Goal: Information Seeking & Learning: Find specific fact

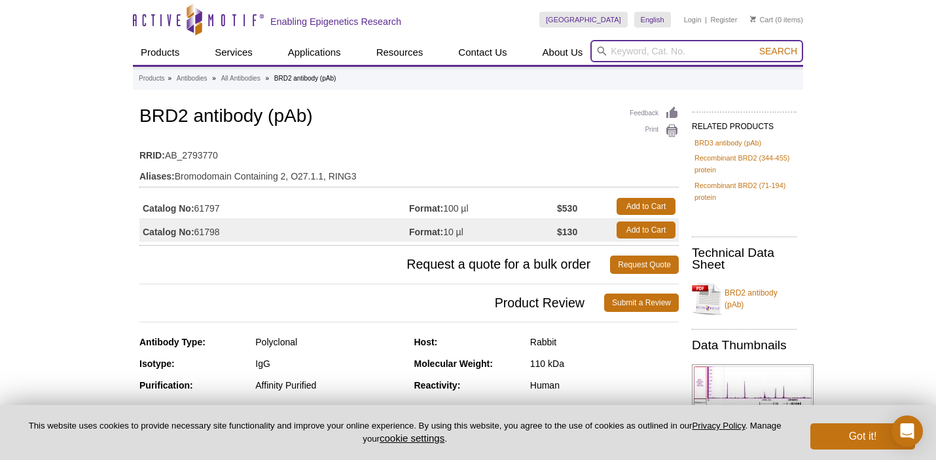
click at [623, 52] on input "search" at bounding box center [697, 51] width 213 height 22
type input "BRD2"
click at [756, 45] on button "Search" at bounding box center [779, 51] width 46 height 12
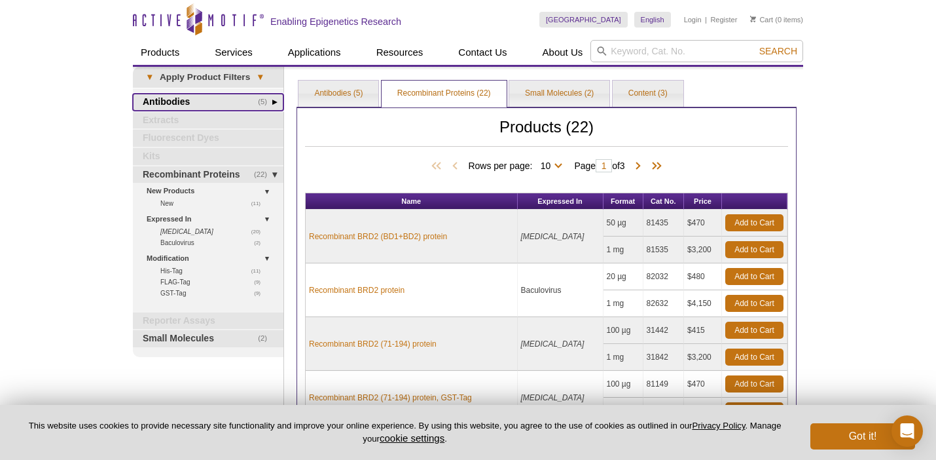
click at [206, 103] on link "(5) Antibodies" at bounding box center [208, 102] width 151 height 17
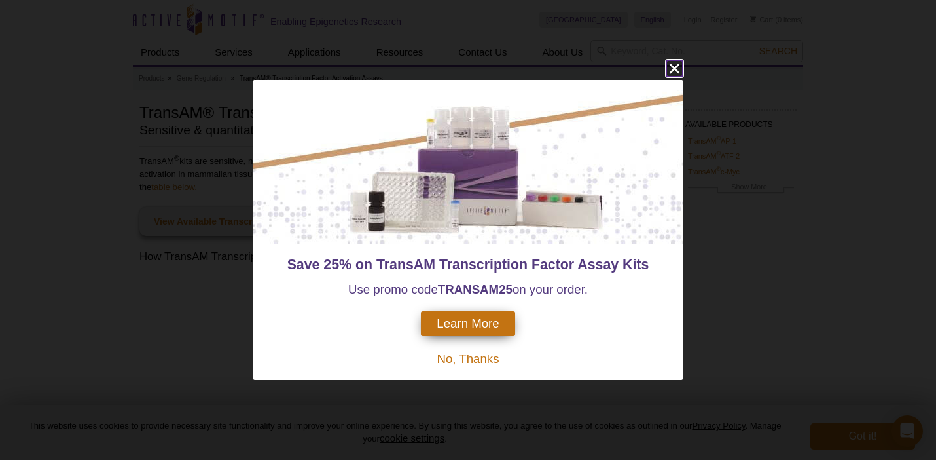
click at [678, 65] on icon "close" at bounding box center [675, 69] width 10 height 10
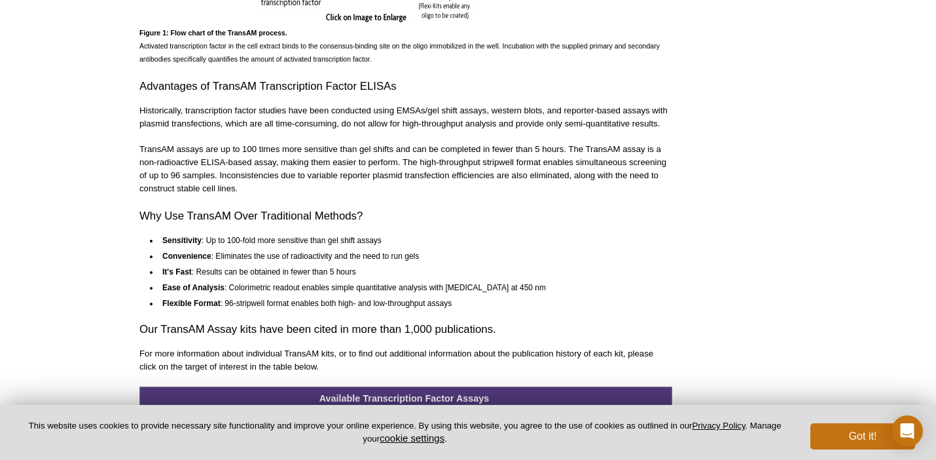
scroll to position [1136, 0]
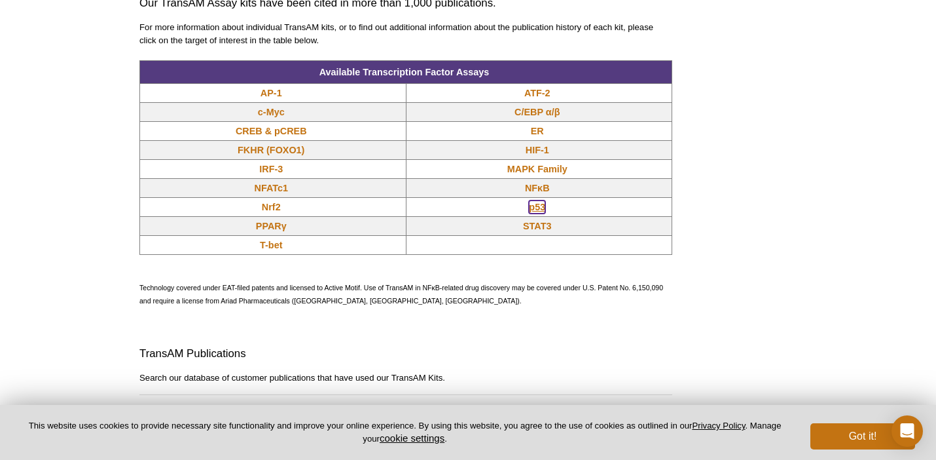
click at [538, 211] on link "p53" at bounding box center [537, 206] width 16 height 13
